Goal: Submit feedback/report problem: Submit feedback/report problem

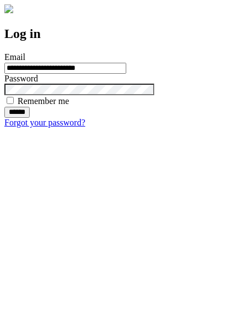
type input "**********"
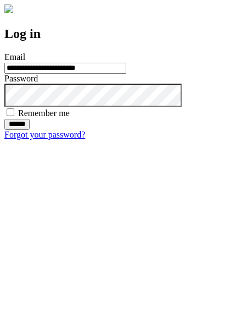
click at [30, 130] on input "******" at bounding box center [16, 124] width 25 height 11
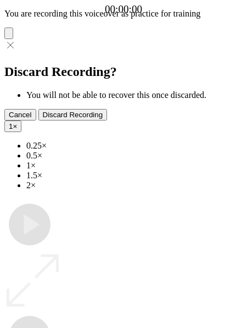
type input "**********"
